Goal: Transaction & Acquisition: Register for event/course

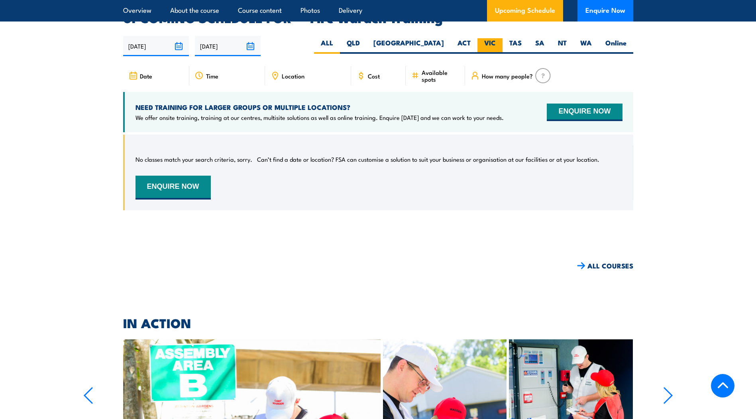
click at [479, 39] on label "VIC" at bounding box center [489, 46] width 25 height 16
click at [496, 39] on input "VIC" at bounding box center [498, 40] width 5 height 5
radio input "true"
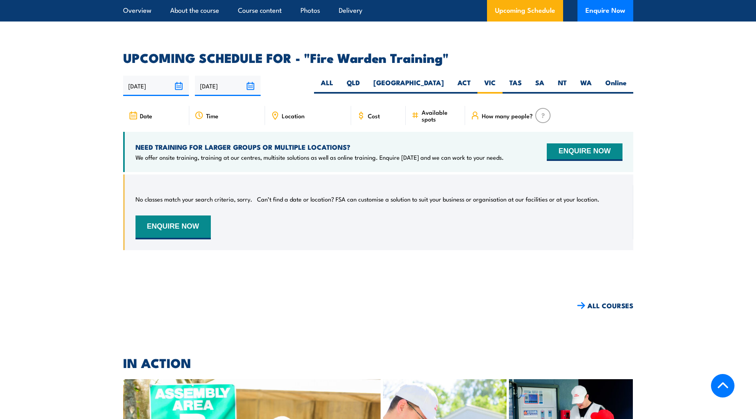
click at [186, 76] on input "16/09/2024" at bounding box center [156, 86] width 66 height 20
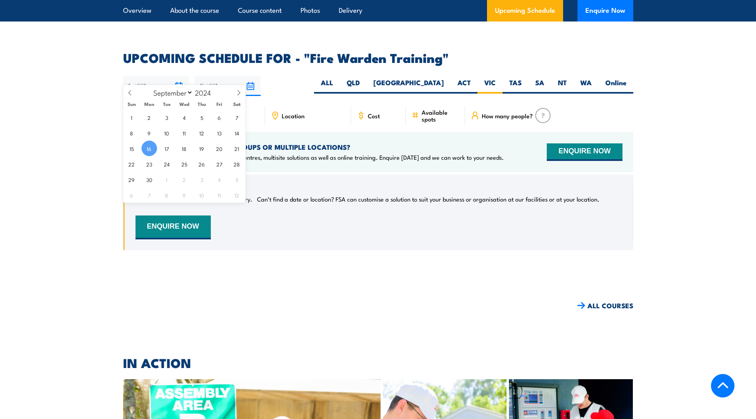
click at [94, 155] on section "UPCOMING SCHEDULE FOR - "Fire Warden Training" 16/09/2024 15/03/2025" at bounding box center [378, 157] width 756 height 210
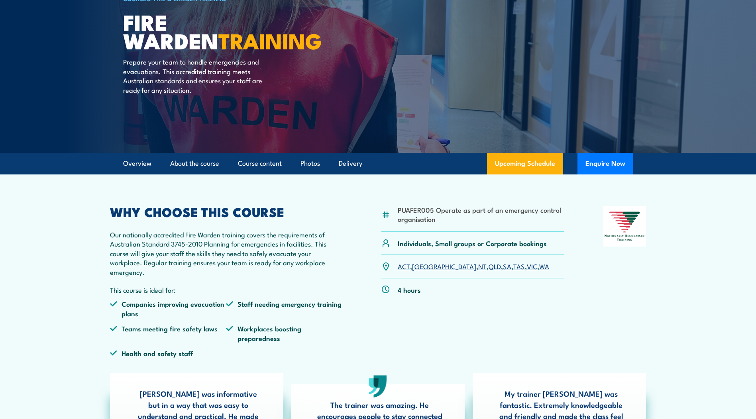
scroll to position [0, 0]
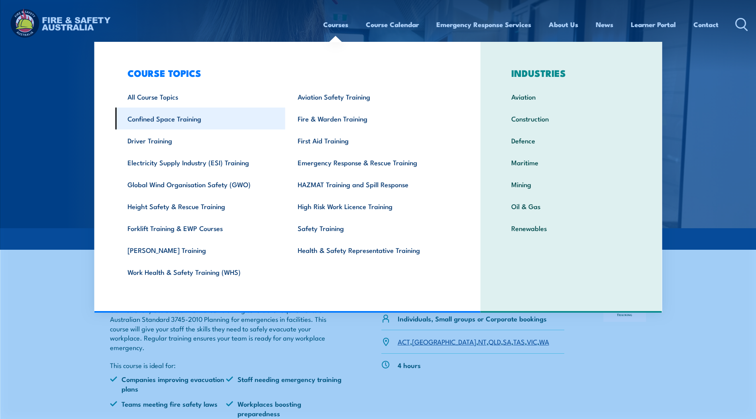
click at [168, 123] on link "Confined Space Training" at bounding box center [200, 119] width 170 height 22
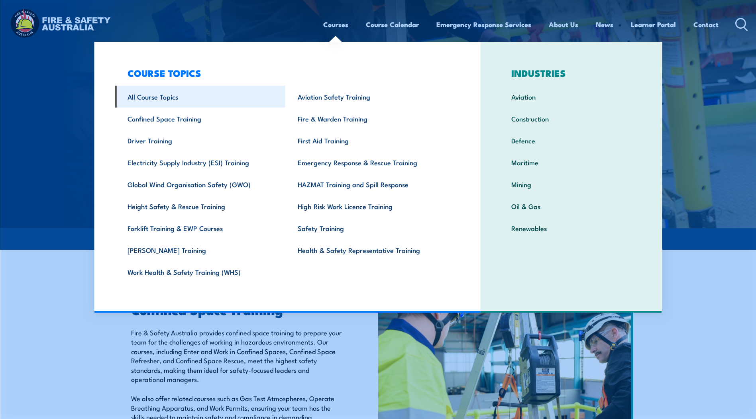
click at [164, 104] on link "All Course Topics" at bounding box center [200, 97] width 170 height 22
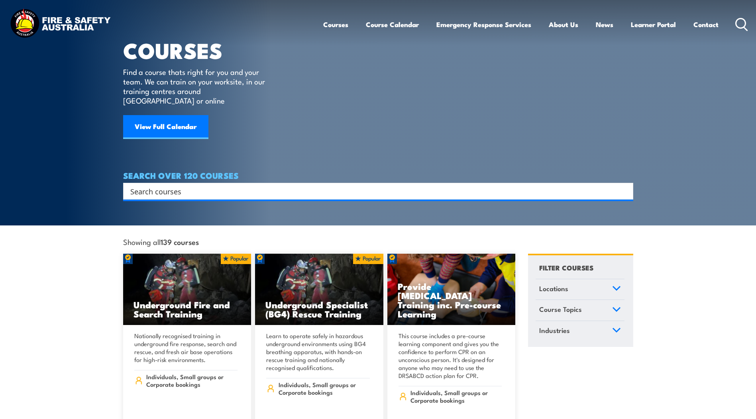
scroll to position [120, 0]
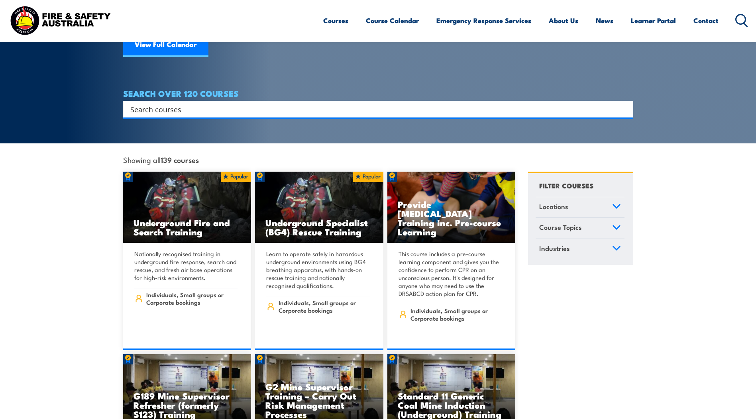
click at [182, 103] on input "Search input" at bounding box center [372, 109] width 485 height 12
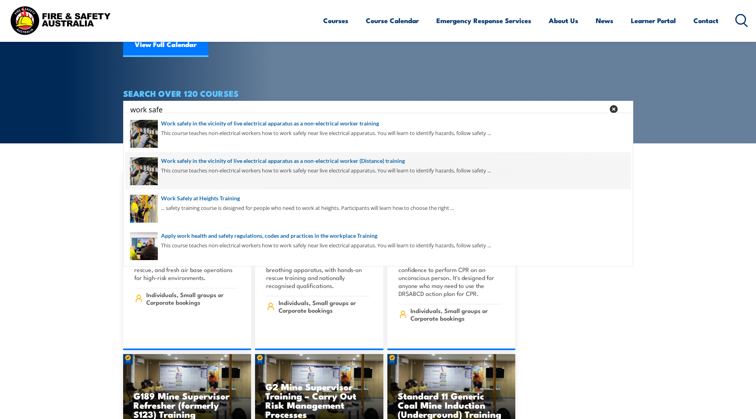
type input "work safe"
click at [205, 186] on span at bounding box center [378, 170] width 505 height 37
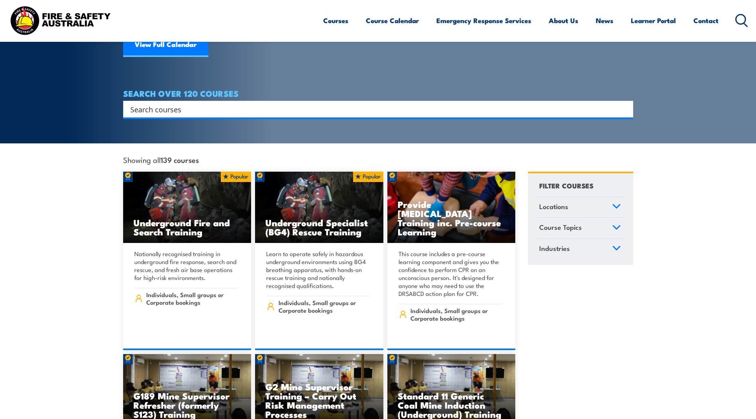
click at [200, 103] on input "Search input" at bounding box center [372, 109] width 485 height 12
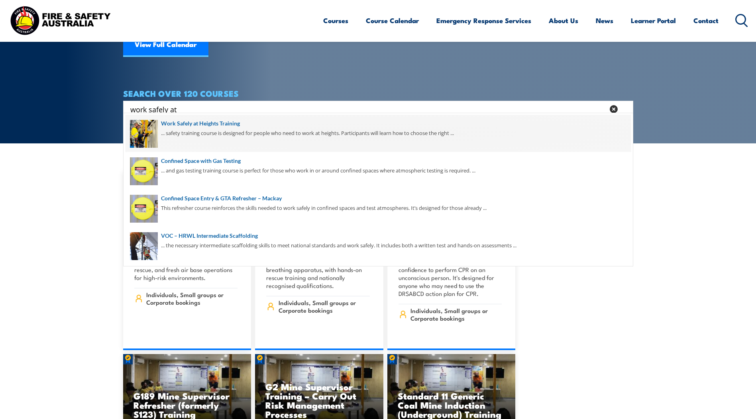
type input "work safely at"
click at [200, 131] on span at bounding box center [378, 133] width 505 height 37
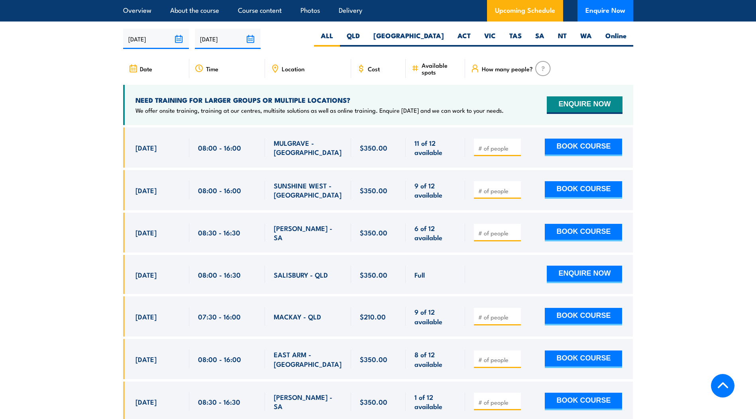
scroll to position [1195, 0]
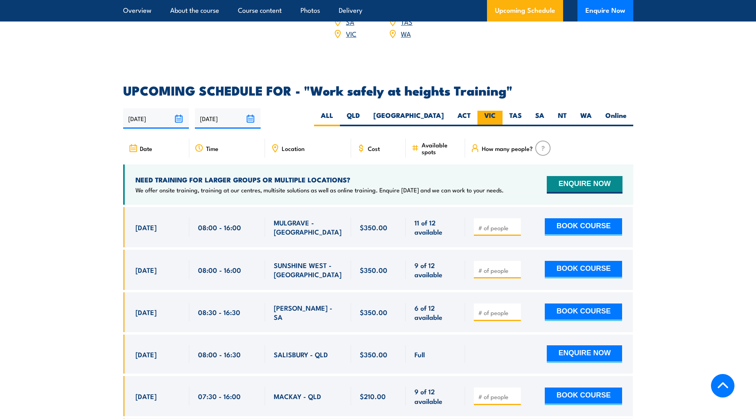
click at [488, 111] on label "VIC" at bounding box center [489, 119] width 25 height 16
click at [496, 111] on input "VIC" at bounding box center [498, 113] width 5 height 5
radio input "true"
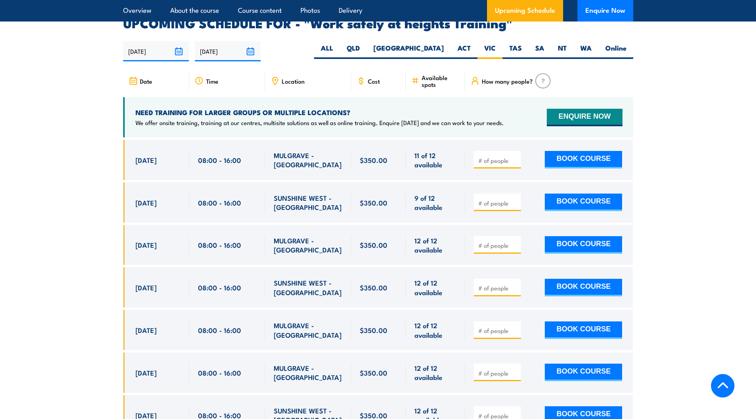
scroll to position [1268, 0]
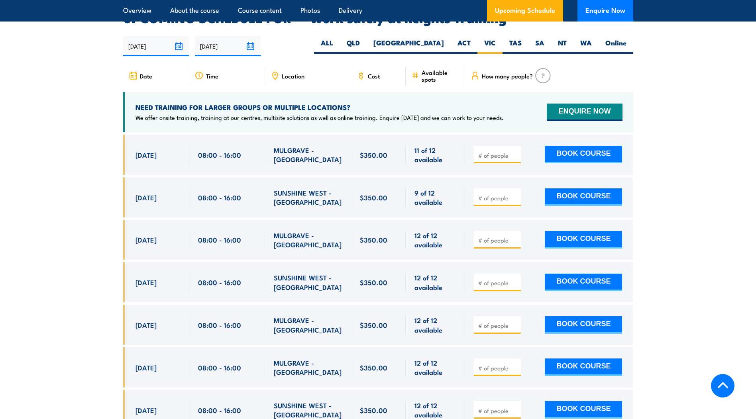
click at [496, 151] on input "number" at bounding box center [498, 155] width 40 height 8
type input "1"
click at [569, 146] on button "BOOK COURSE" at bounding box center [583, 155] width 77 height 18
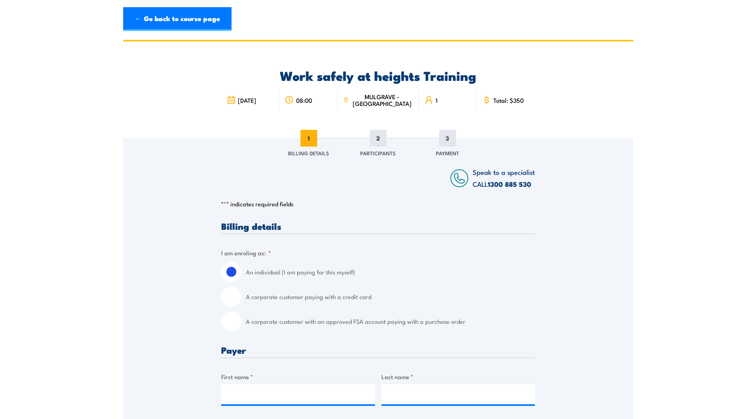
click at [237, 323] on input "A corporate customer with an approved FSA account paying with a purchase order" at bounding box center [231, 322] width 20 height 20
radio input "true"
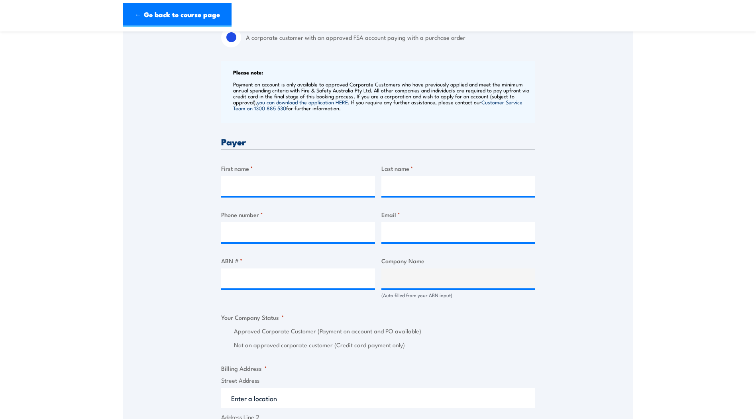
scroll to position [319, 0]
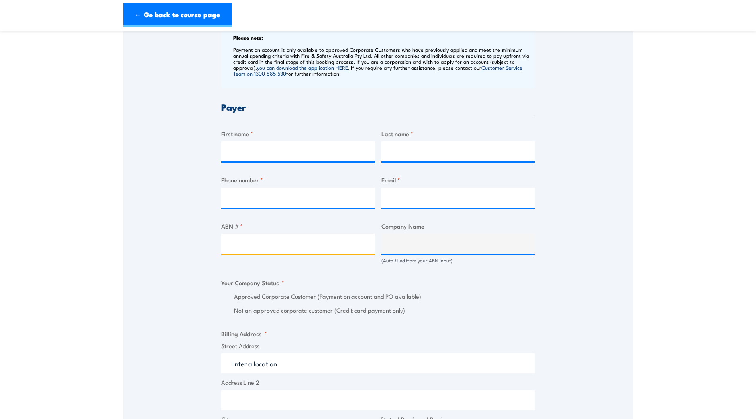
click at [322, 239] on input "ABN # *" at bounding box center [298, 244] width 154 height 20
click at [260, 247] on input "ABN # *" at bounding box center [298, 244] width 154 height 20
type input "89066902547"
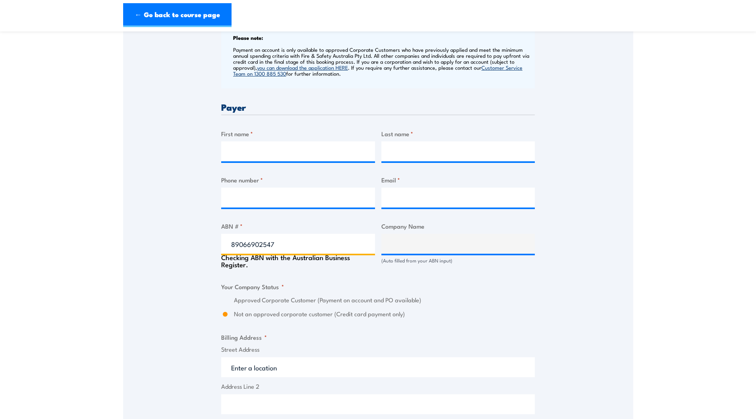
type input "SOUTH EAST WATER CORPORATION"
radio input "true"
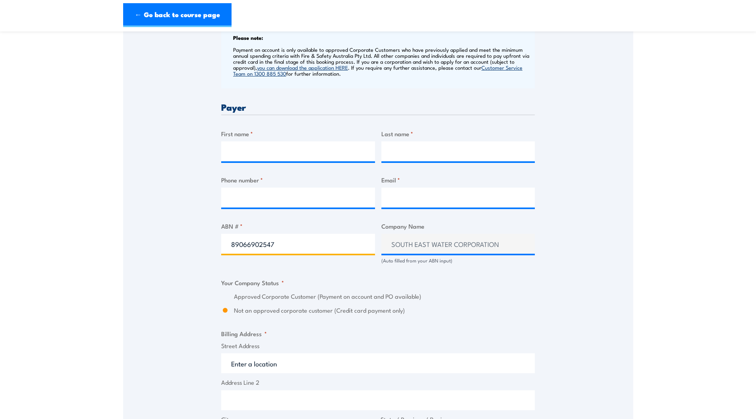
type input "89066902547"
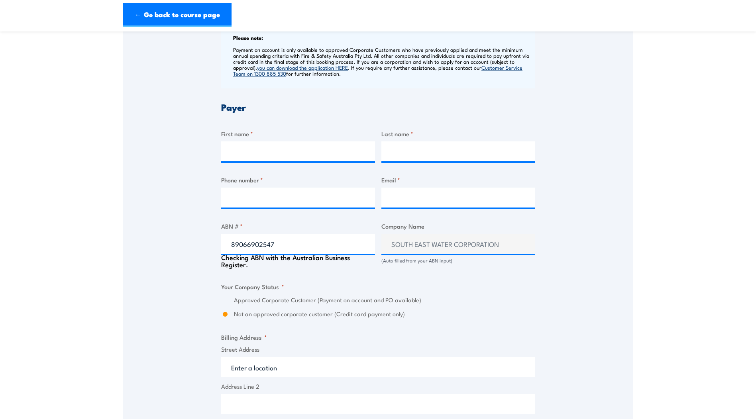
click at [205, 269] on div "Speak to a specialist CALL [PHONE_NUMBER] CALL [PHONE_NUMBER] " * " indicates r…" at bounding box center [378, 275] width 510 height 912
click at [243, 206] on input "Phone number *" at bounding box center [298, 198] width 154 height 20
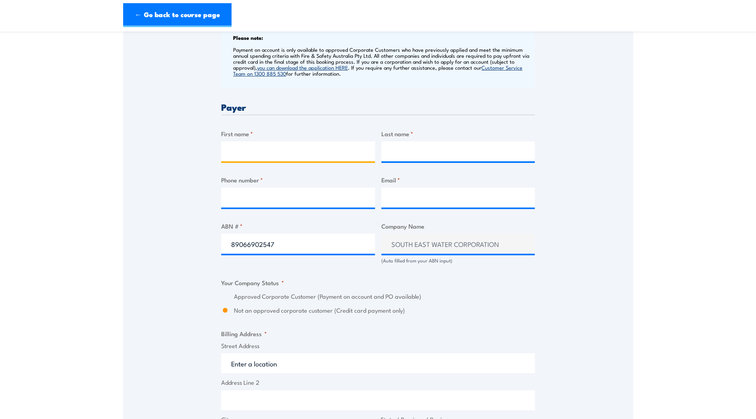
click at [261, 152] on input "First name *" at bounding box center [298, 151] width 154 height 20
type input "Emiy"
type input "[PERSON_NAME]"
type input "0447119401"
type input "e"
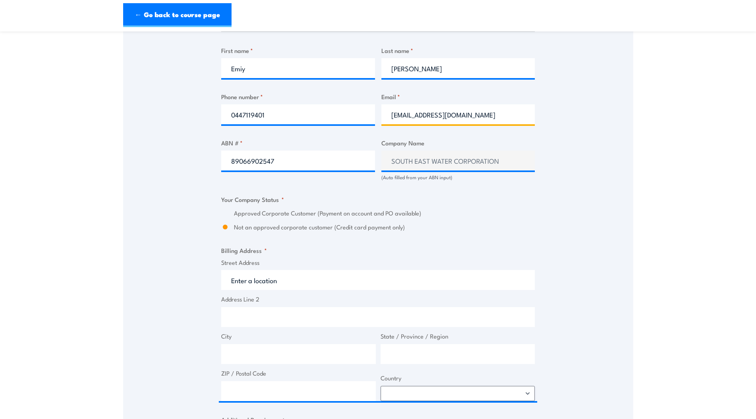
scroll to position [438, 0]
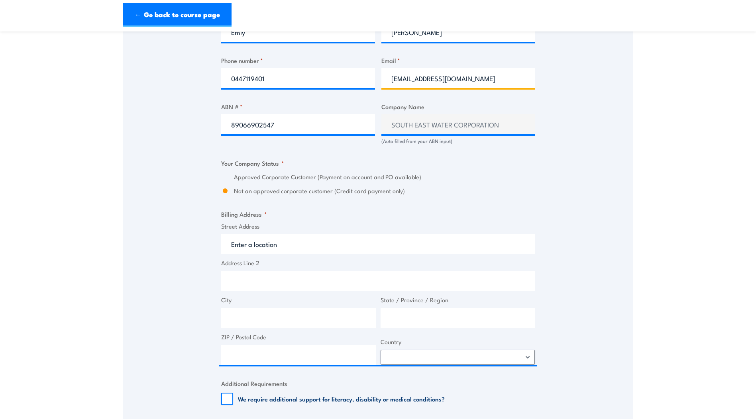
type input "[EMAIL_ADDRESS][DOMAIN_NAME]"
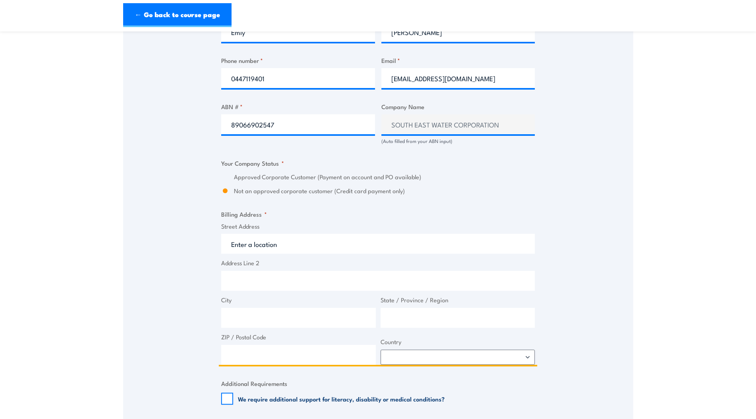
click at [310, 281] on input "Address Line 2" at bounding box center [378, 281] width 314 height 20
click at [301, 248] on input "Street Address" at bounding box center [378, 244] width 314 height 20
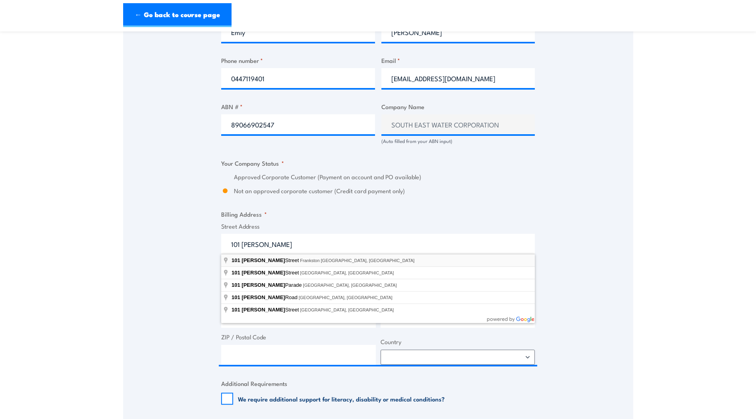
type input "[STREET_ADDRESS][PERSON_NAME]"
type input "Frankston"
type input "Victoria"
type input "3199"
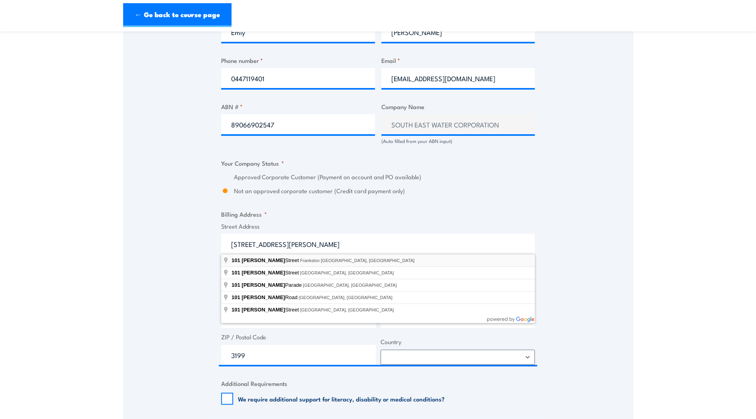
select select "[GEOGRAPHIC_DATA]"
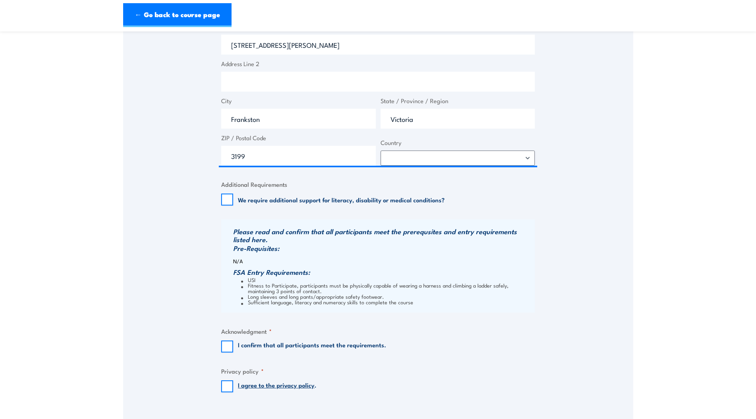
scroll to position [677, 0]
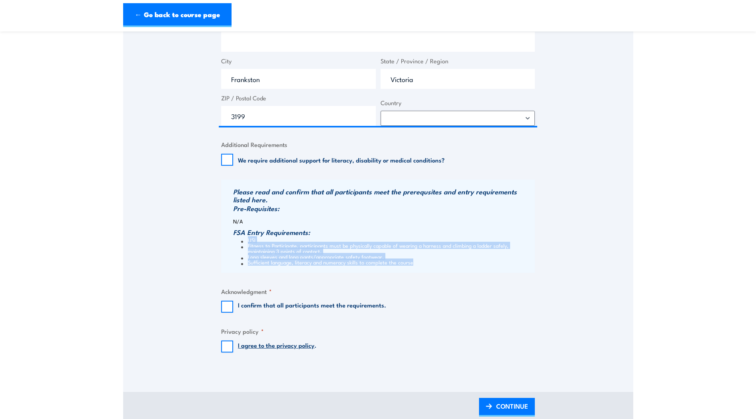
drag, startPoint x: 248, startPoint y: 241, endPoint x: 416, endPoint y: 263, distance: 169.6
click at [416, 263] on ul "USI Fitness to Participate, participants must be physically capable of wearing …" at bounding box center [383, 251] width 300 height 28
copy ul "USI Fitness to Participate, participants must be physically capable of wearing …"
click at [230, 312] on input "I confirm that all participants meet the requirements." at bounding box center [227, 307] width 12 height 12
checkbox input "true"
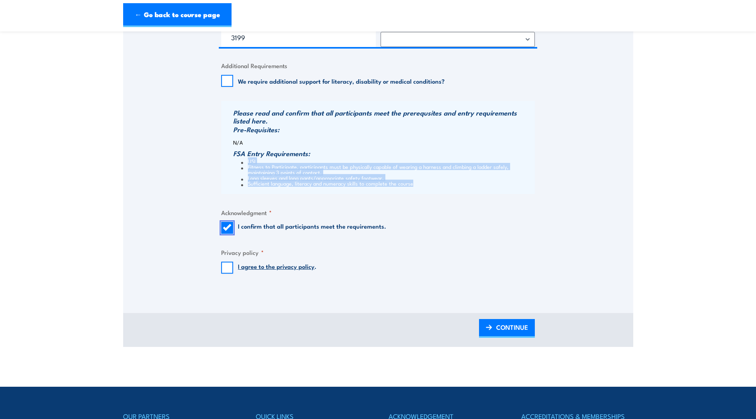
scroll to position [757, 0]
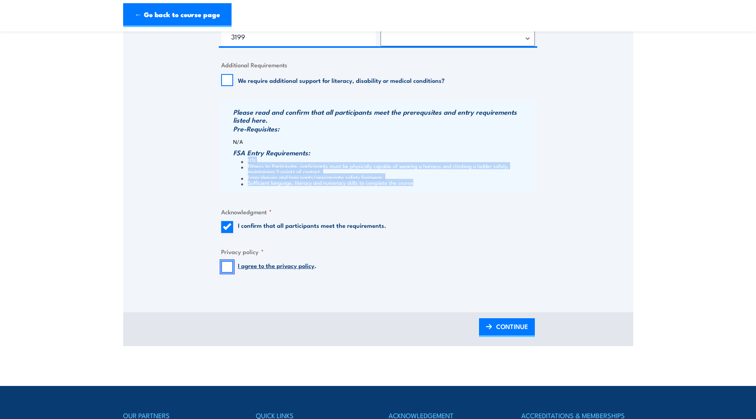
click at [230, 267] on input "I agree to the privacy policy ." at bounding box center [227, 267] width 12 height 12
checkbox input "true"
drag, startPoint x: 490, startPoint y: 331, endPoint x: 488, endPoint y: 327, distance: 4.3
click at [491, 331] on link "CONTINUE" at bounding box center [507, 327] width 56 height 19
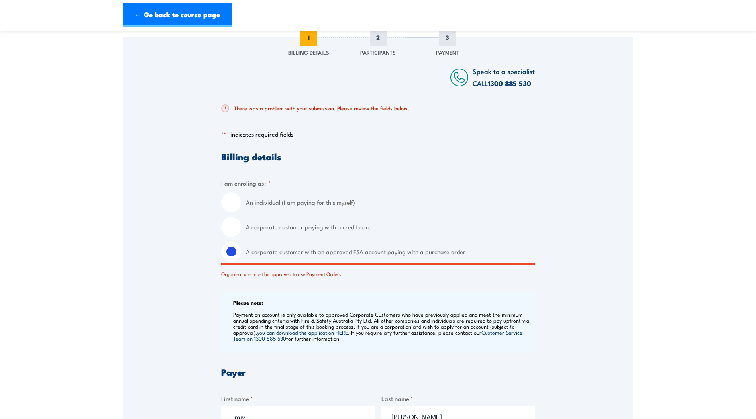
scroll to position [80, 0]
